Goal: Task Accomplishment & Management: Manage account settings

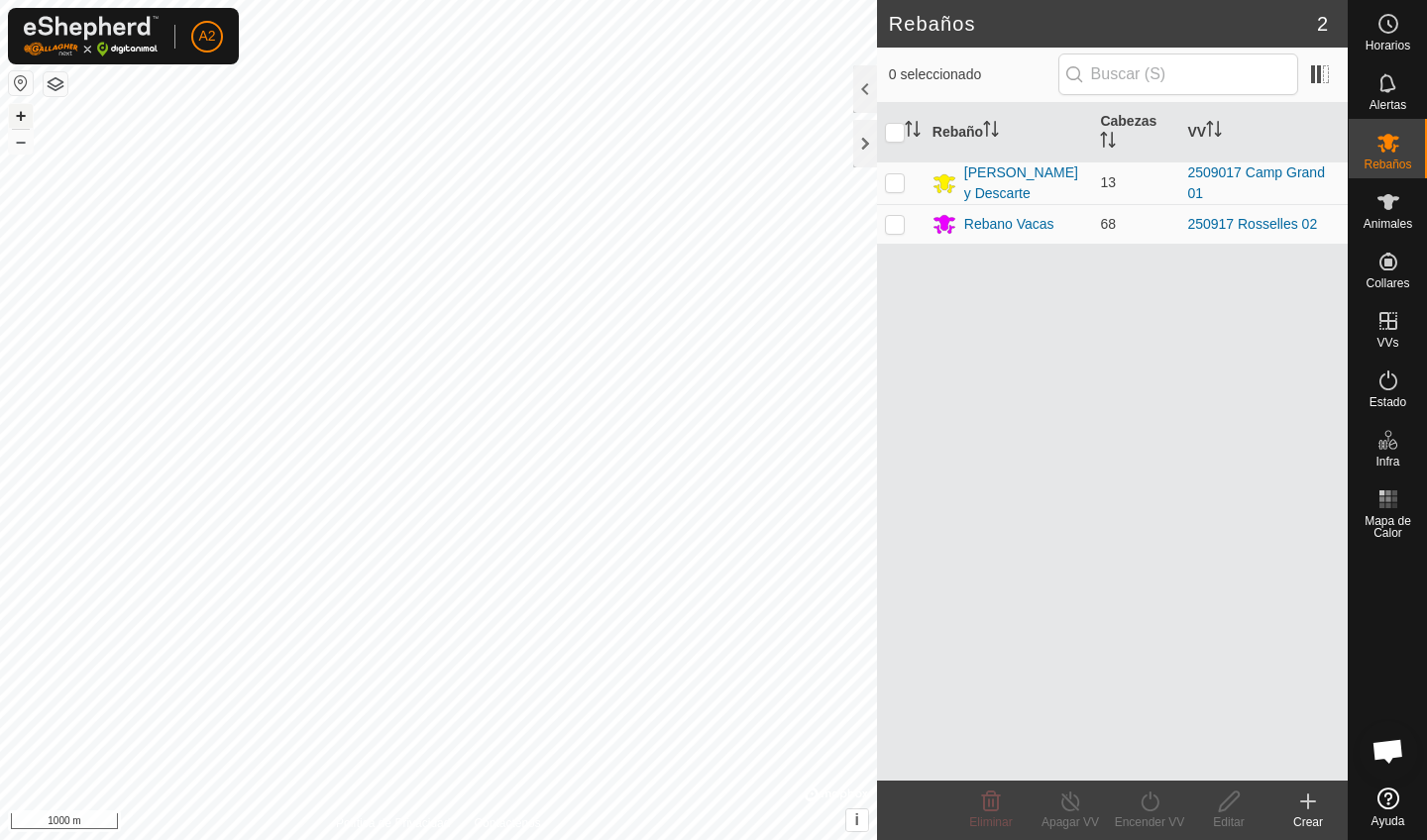
click at [19, 113] on button "+" at bounding box center [21, 116] width 24 height 24
click at [26, 118] on button "+" at bounding box center [21, 116] width 24 height 24
click at [26, 119] on button "+" at bounding box center [21, 116] width 24 height 24
click at [26, 115] on button "+" at bounding box center [21, 116] width 24 height 24
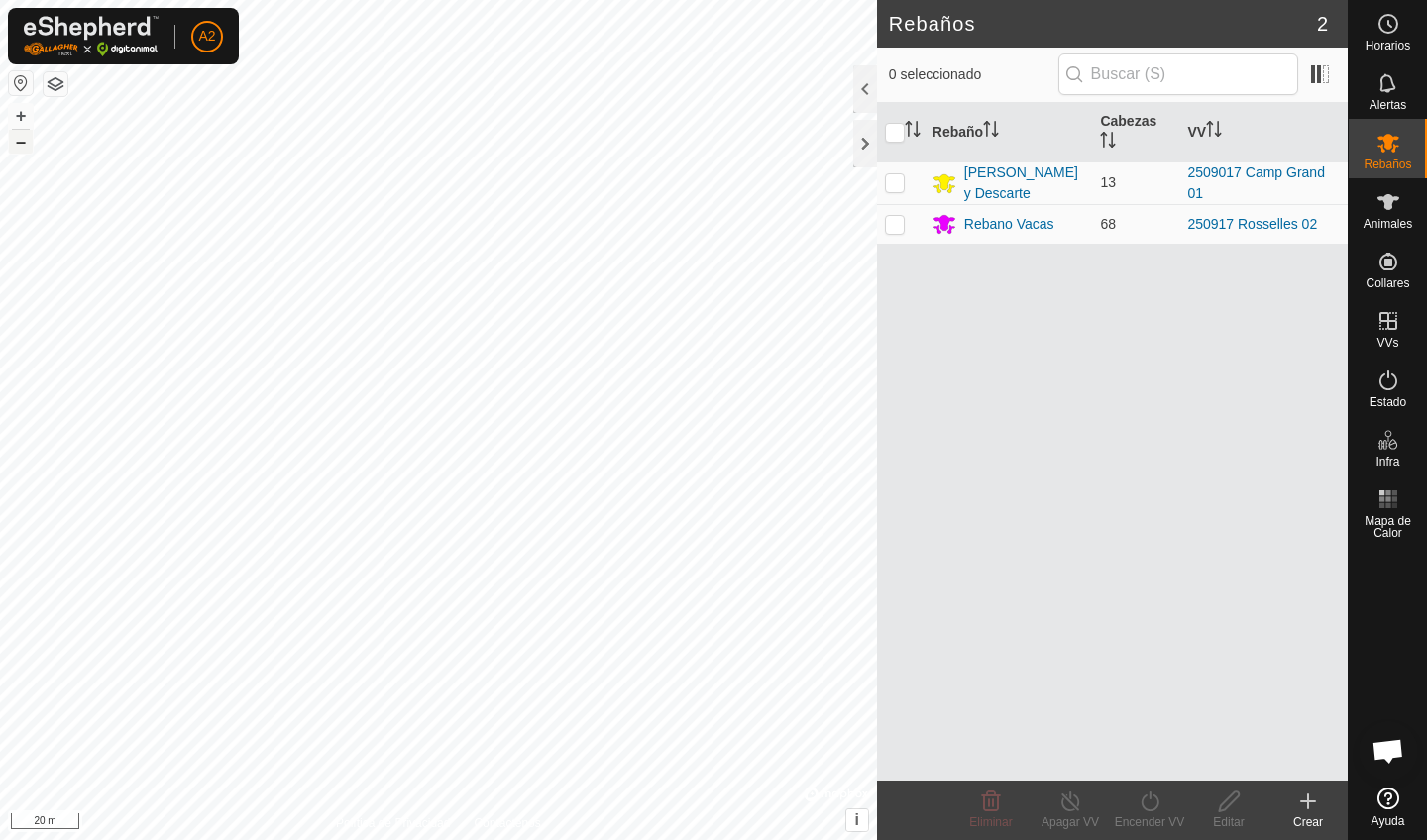
click at [23, 145] on button "–" at bounding box center [21, 142] width 24 height 24
click at [16, 112] on button "+" at bounding box center [21, 116] width 24 height 24
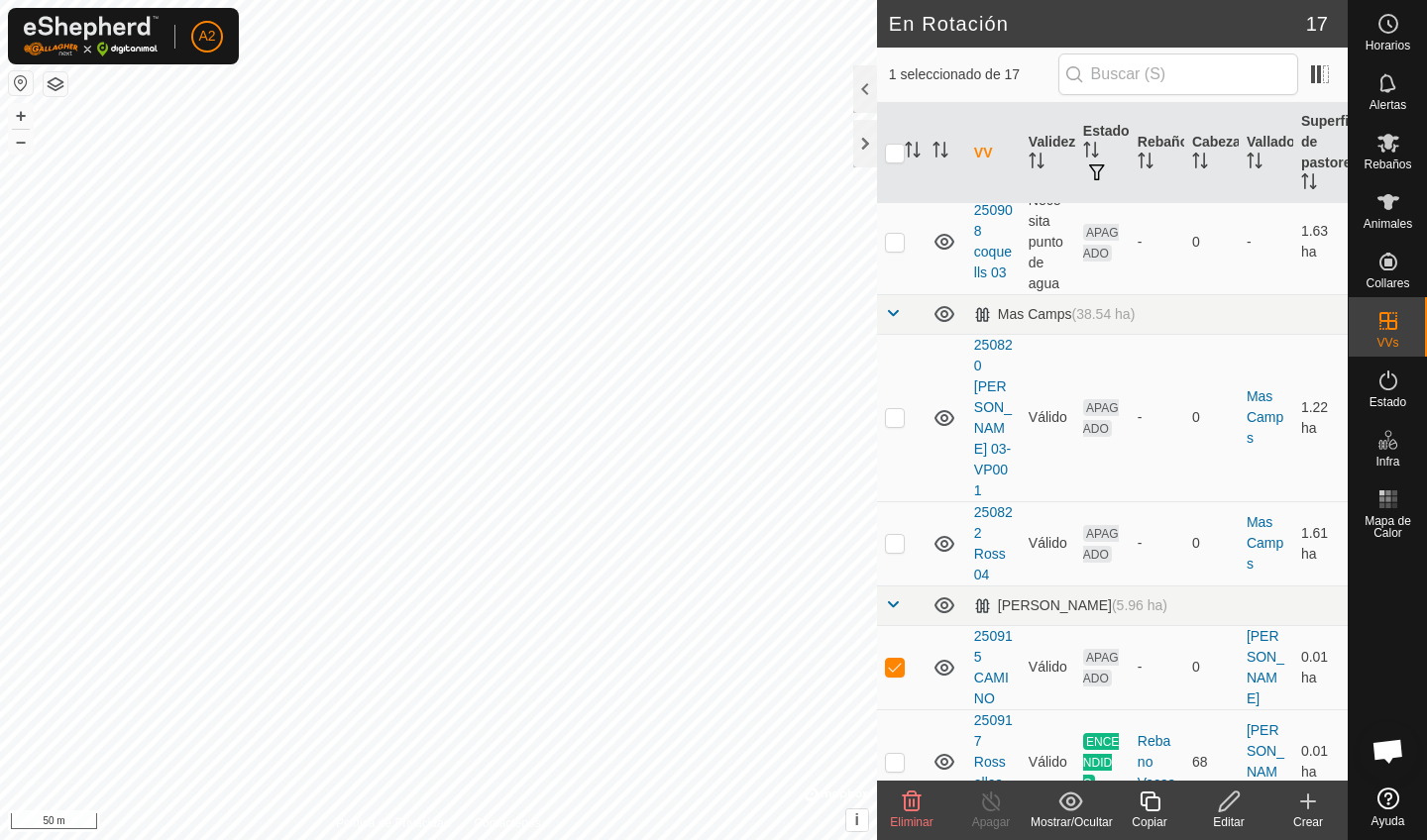
scroll to position [1141, 0]
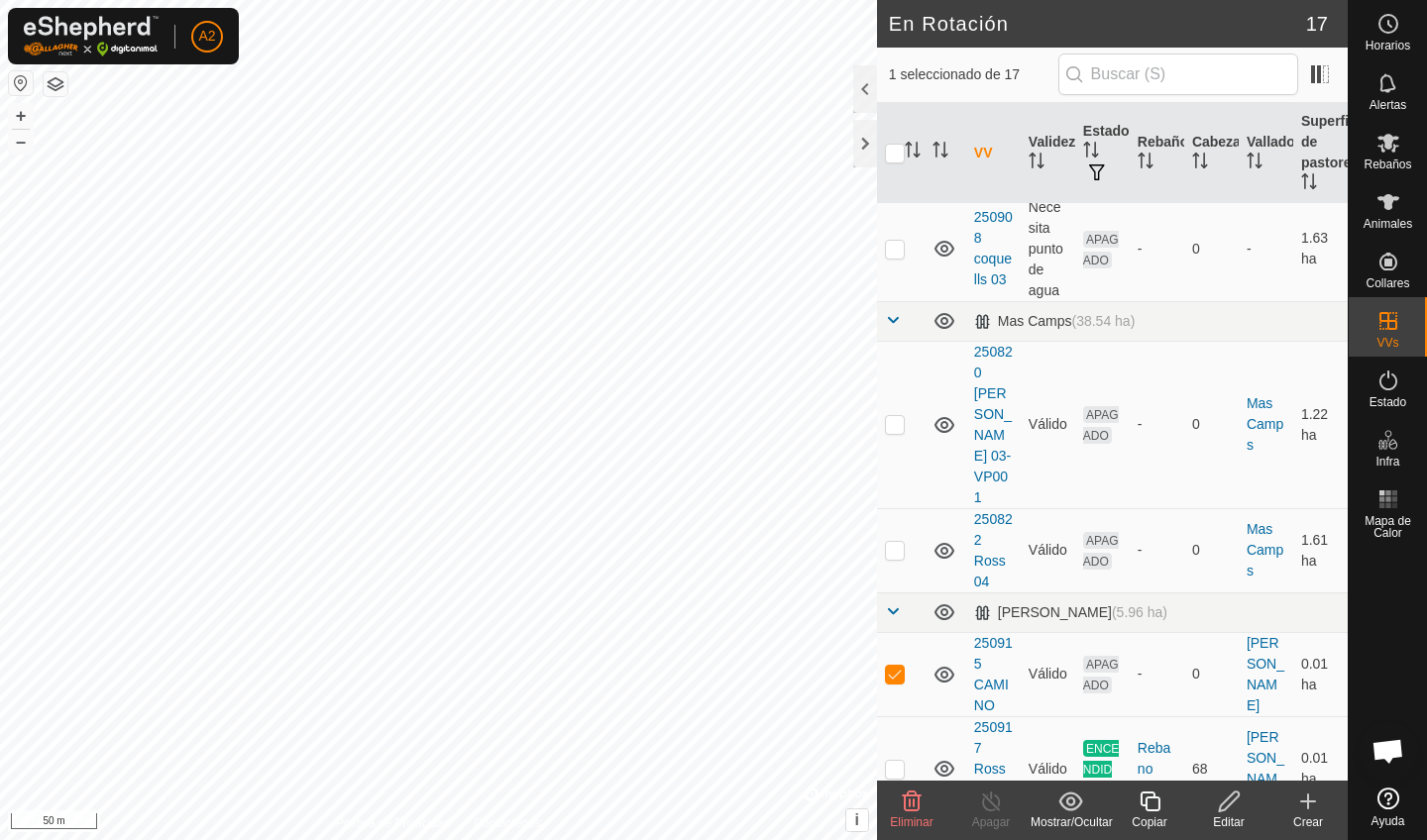
click at [913, 799] on icon at bounding box center [912, 801] width 19 height 20
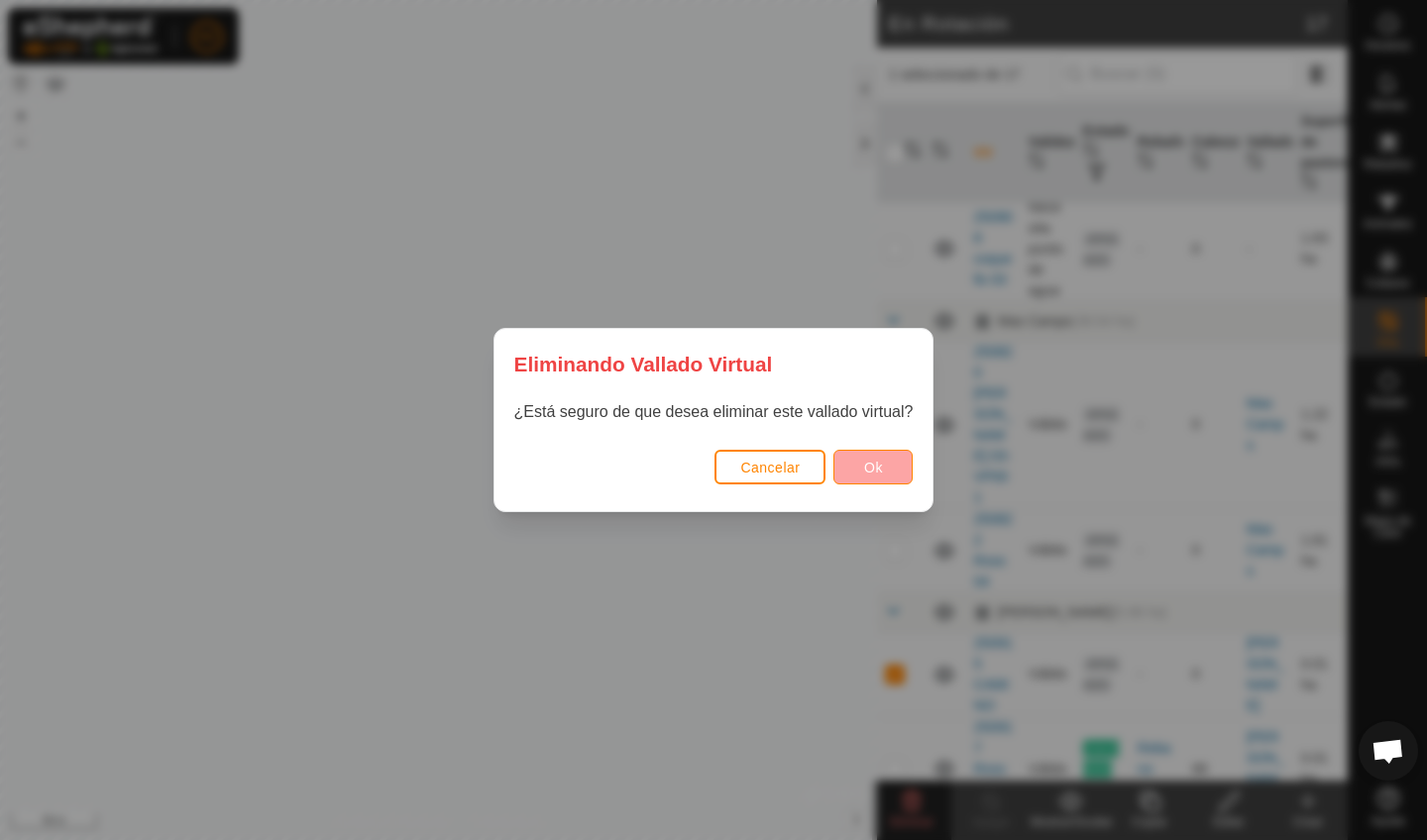
click at [855, 469] on button "Ok" at bounding box center [873, 467] width 79 height 35
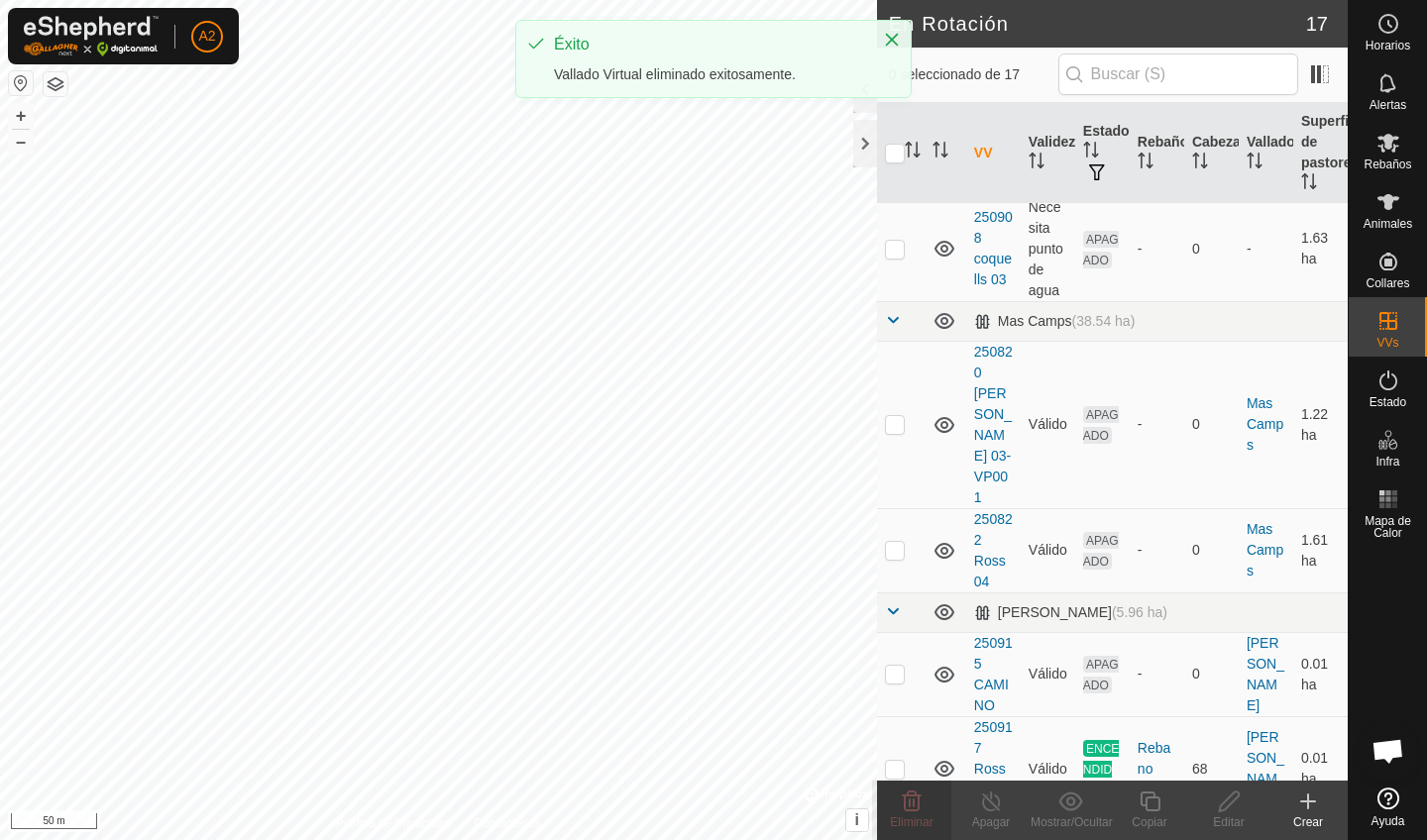
checkbox input "false"
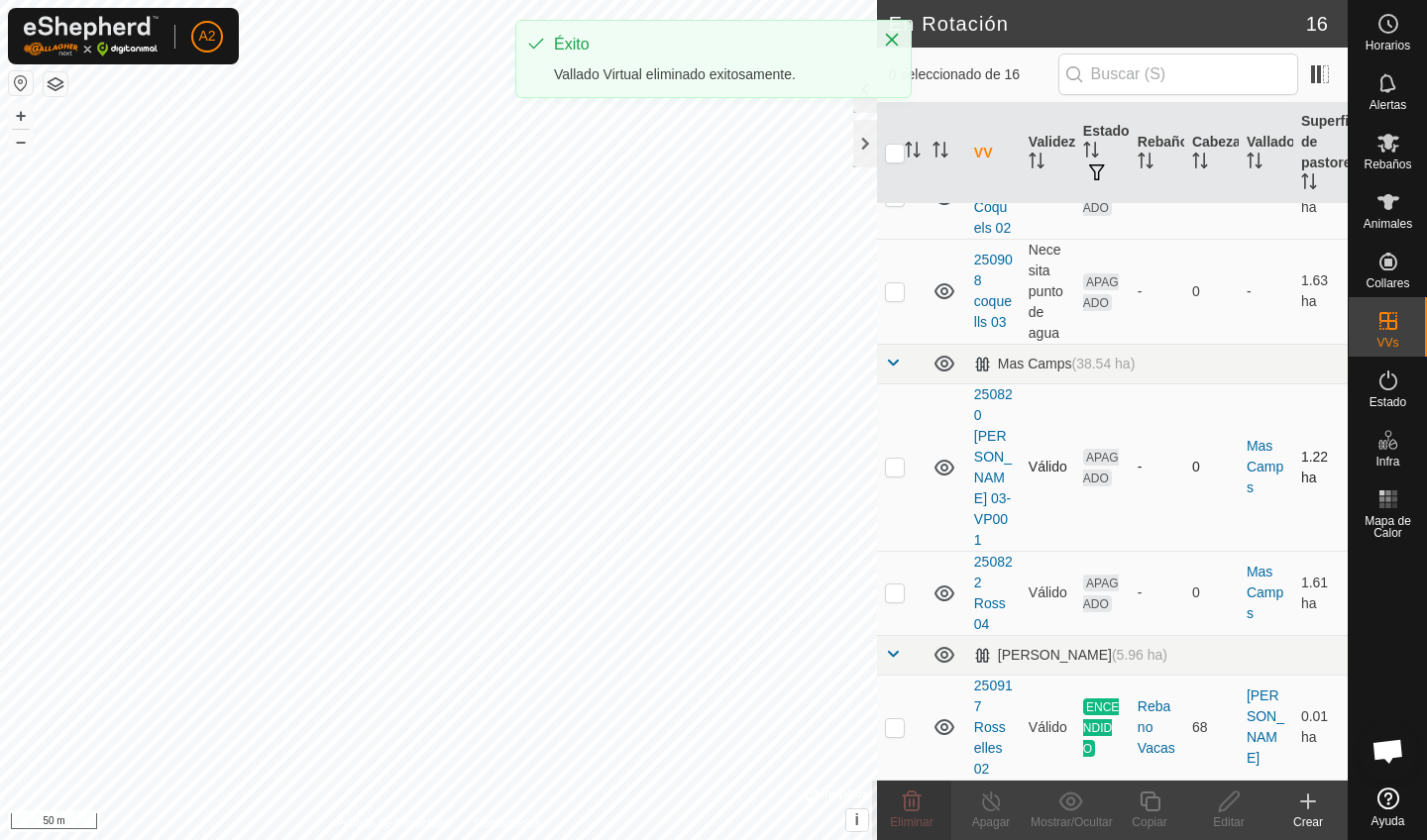
click at [928, 397] on div "En Rotación 16 0 seleccionado de 16 VV Validez Estado Rebaño Cabezas Vallado Su…" at bounding box center [673, 420] width 1348 height 840
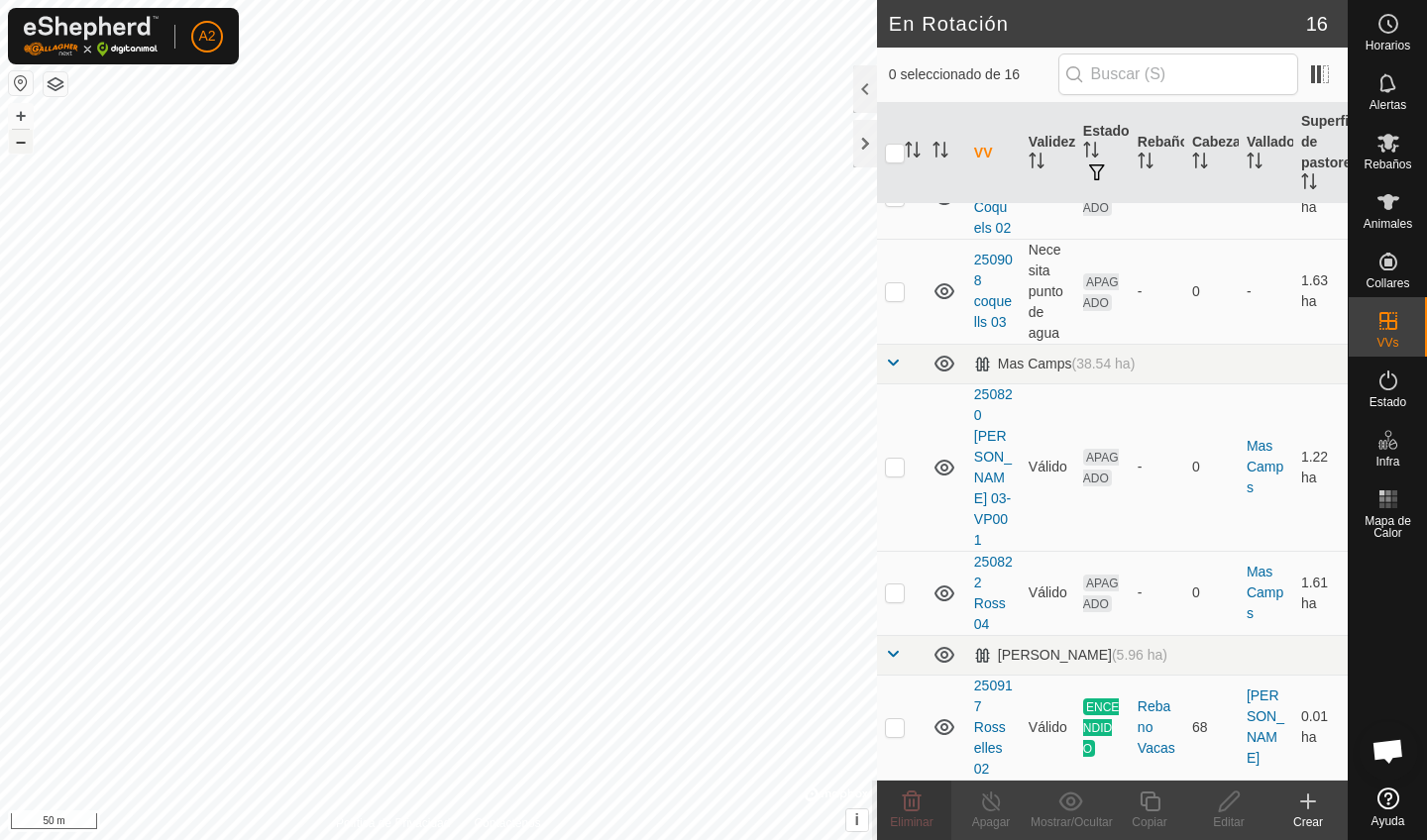
click at [21, 151] on button "–" at bounding box center [21, 142] width 24 height 24
click at [22, 116] on button "+" at bounding box center [21, 116] width 24 height 24
